Goal: Information Seeking & Learning: Understand process/instructions

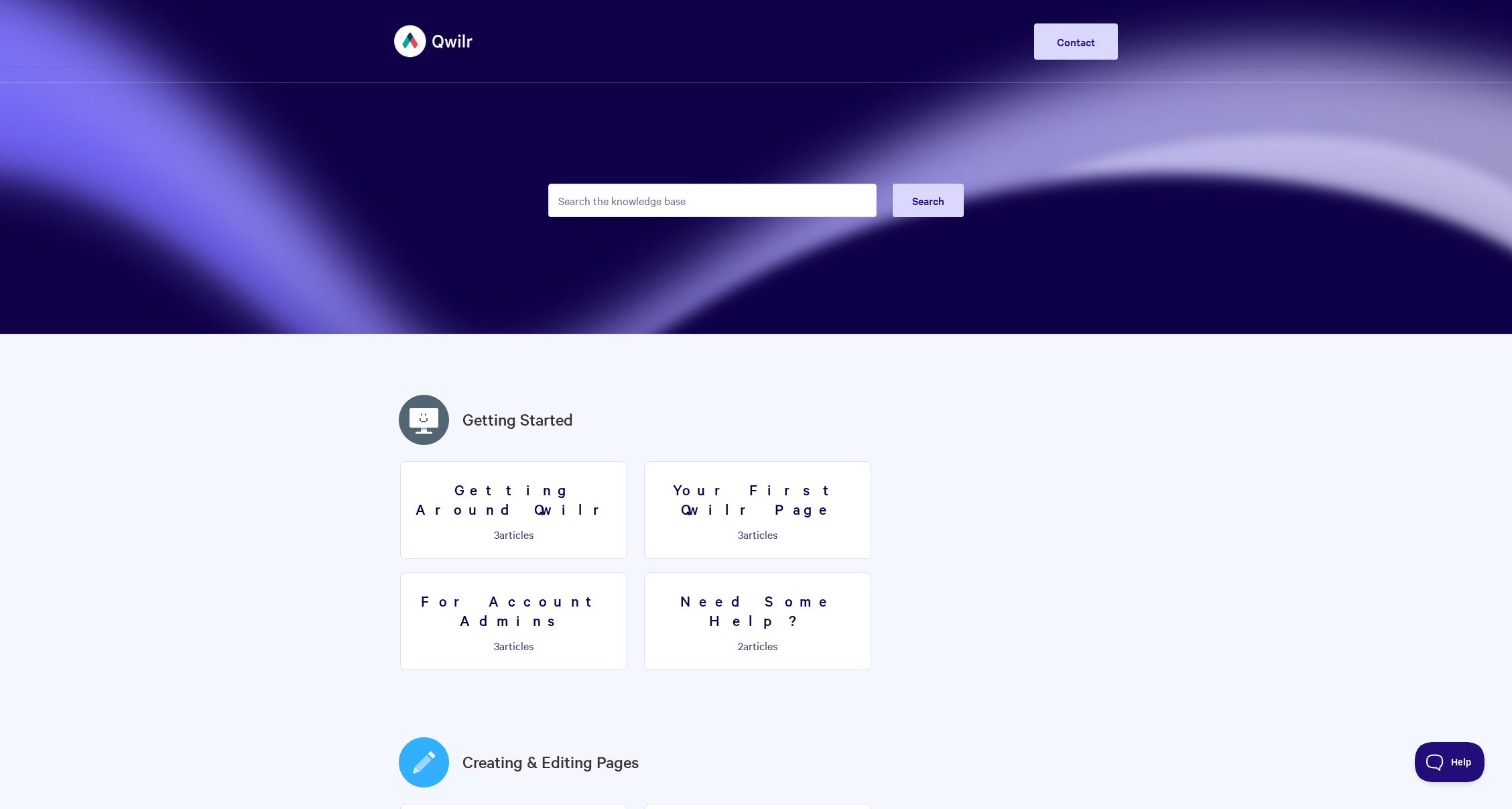
click at [611, 199] on input "Search the knowledge base" at bounding box center [713, 200] width 328 height 34
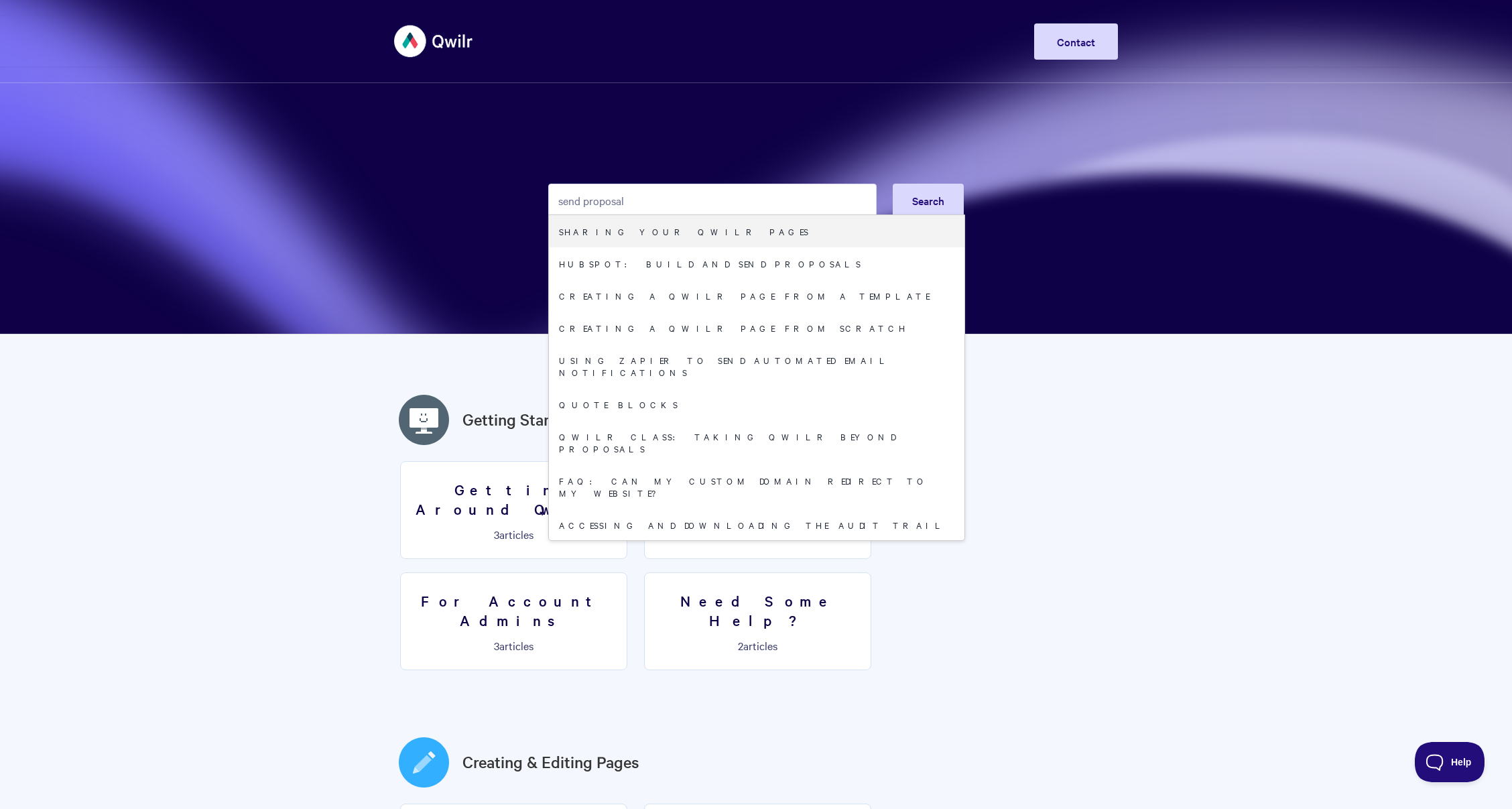
drag, startPoint x: 628, startPoint y: 198, endPoint x: 546, endPoint y: 196, distance: 82.0
click at [546, 196] on section "send proposal Search Sharing your Qwilr Pages HubSpot: Build and Send Proposals…" at bounding box center [756, 167] width 1512 height 334
type input "send proposal"
click at [577, 228] on link "Sharing your Qwilr Pages" at bounding box center [756, 231] width 416 height 32
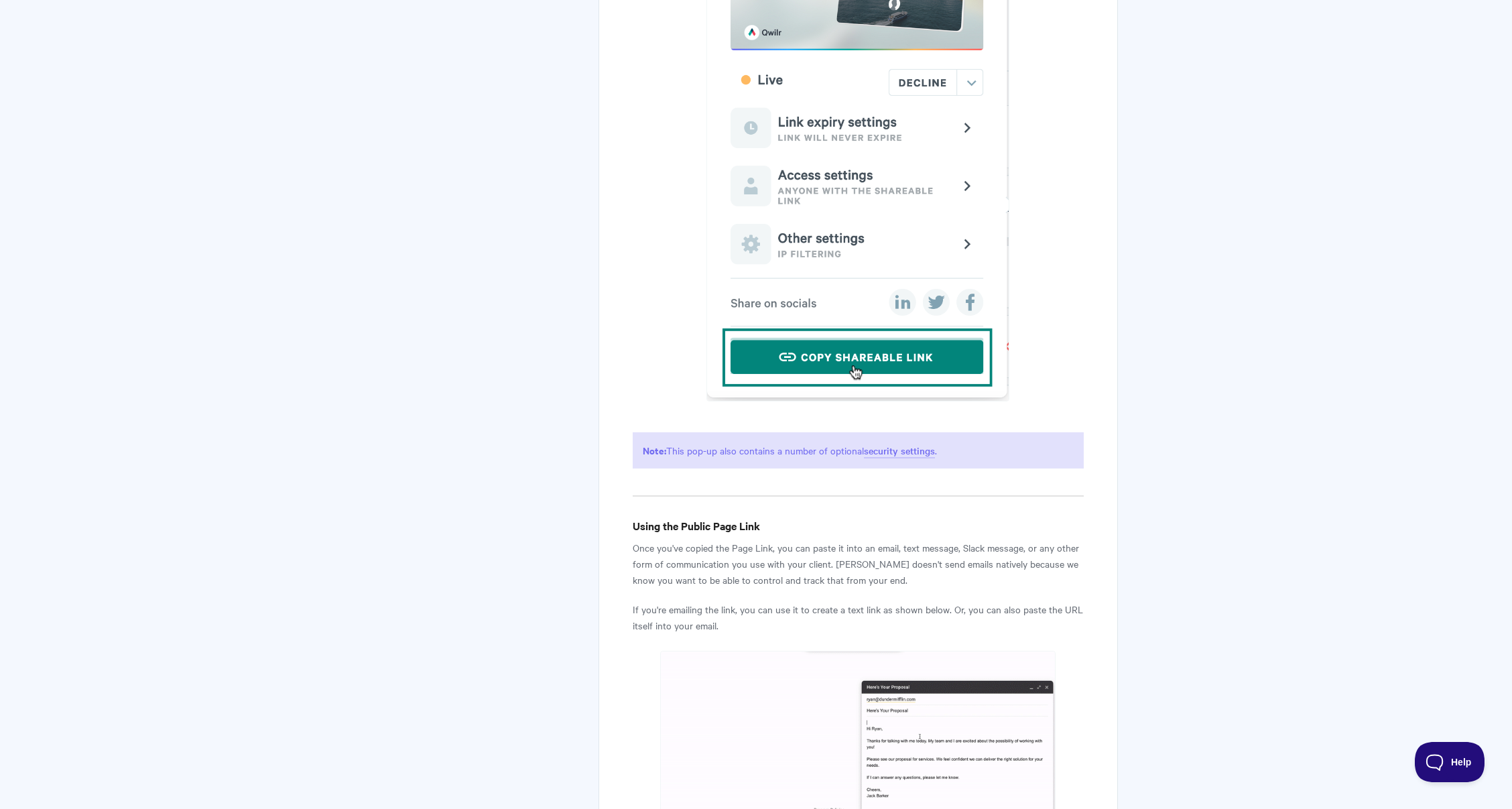
scroll to position [3560, 0]
